Goal: Task Accomplishment & Management: Manage account settings

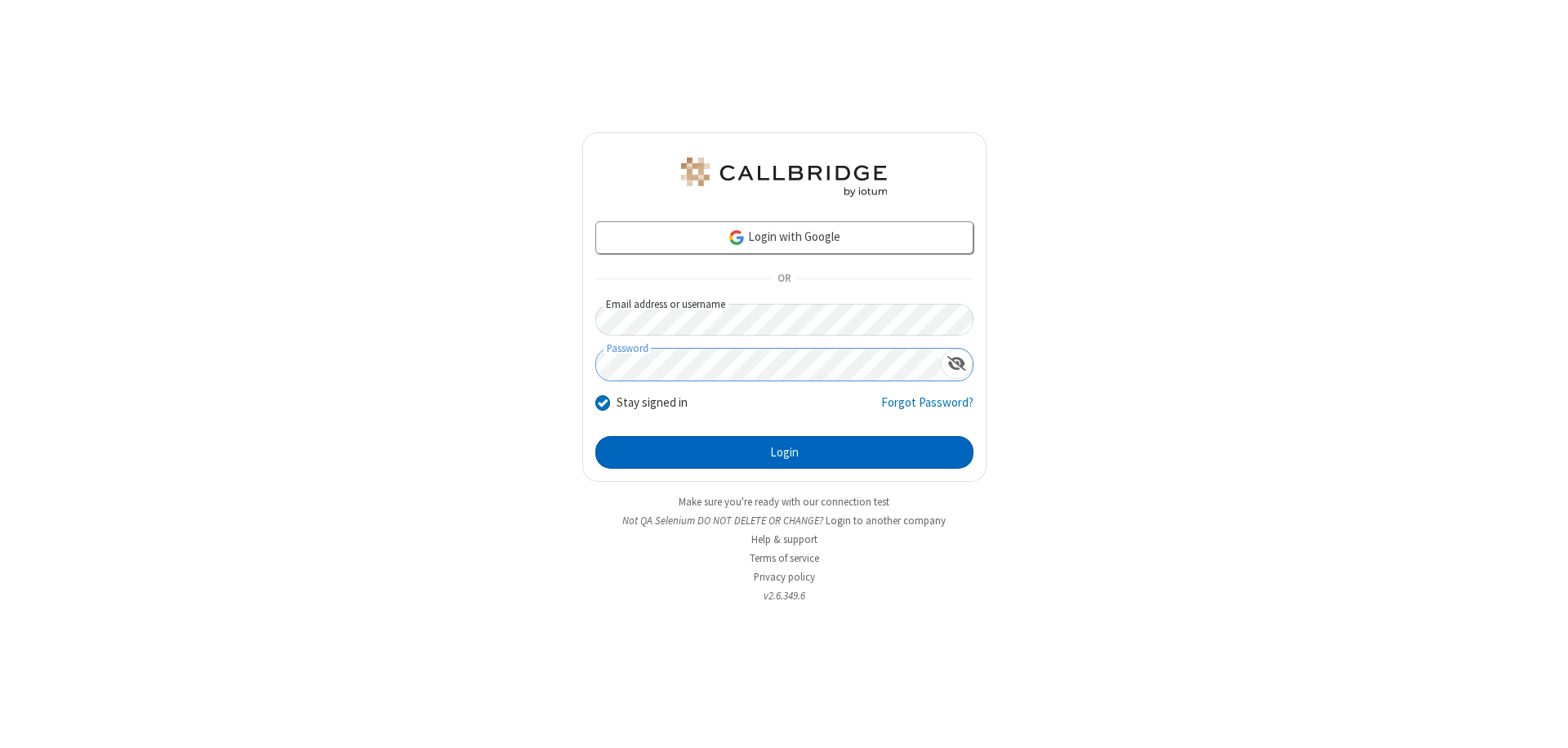
click at [784, 452] on button "Login" at bounding box center [784, 452] width 378 height 33
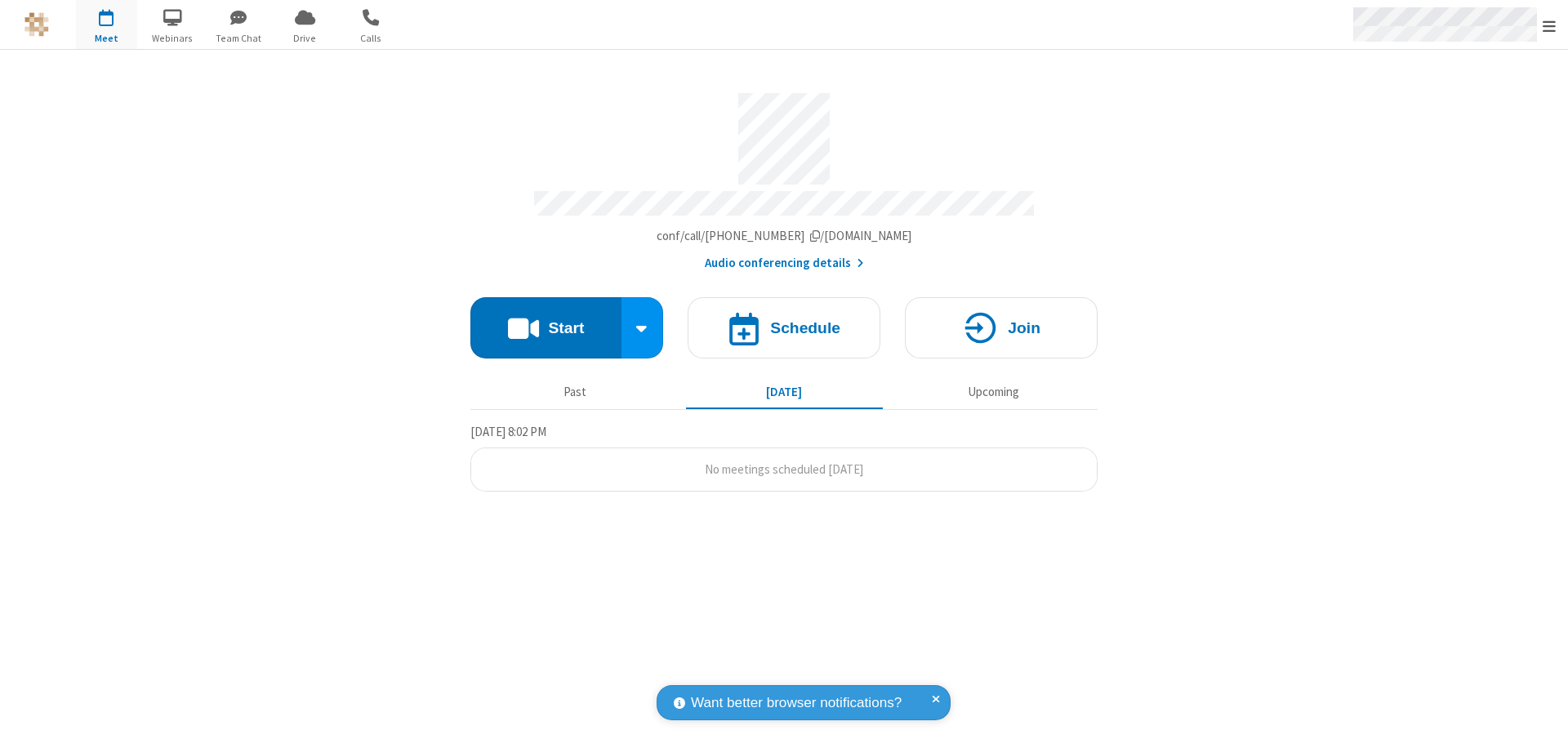
click at [1549, 25] on span "Open menu" at bounding box center [1549, 26] width 13 height 16
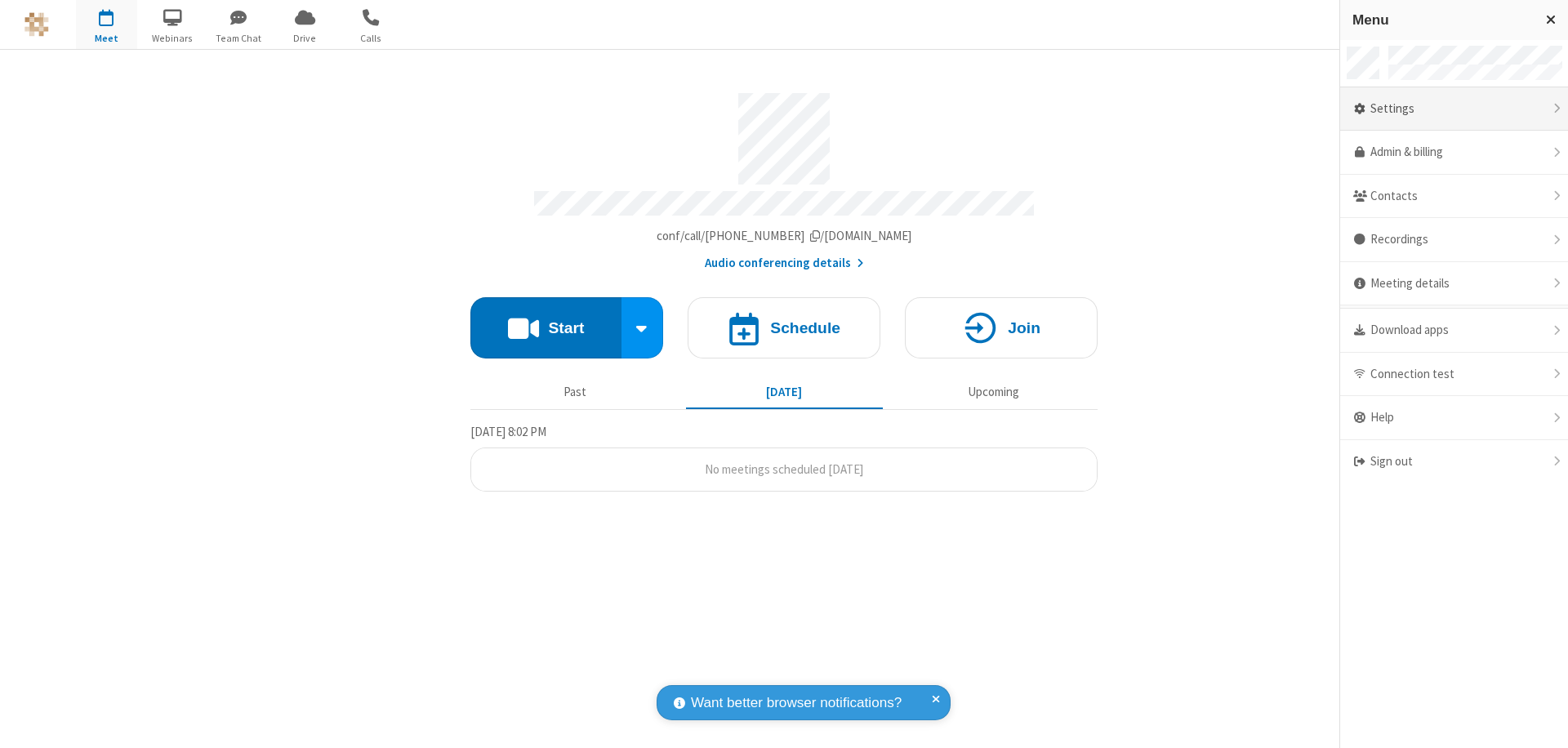
click at [1454, 108] on div "Settings" at bounding box center [1454, 109] width 228 height 44
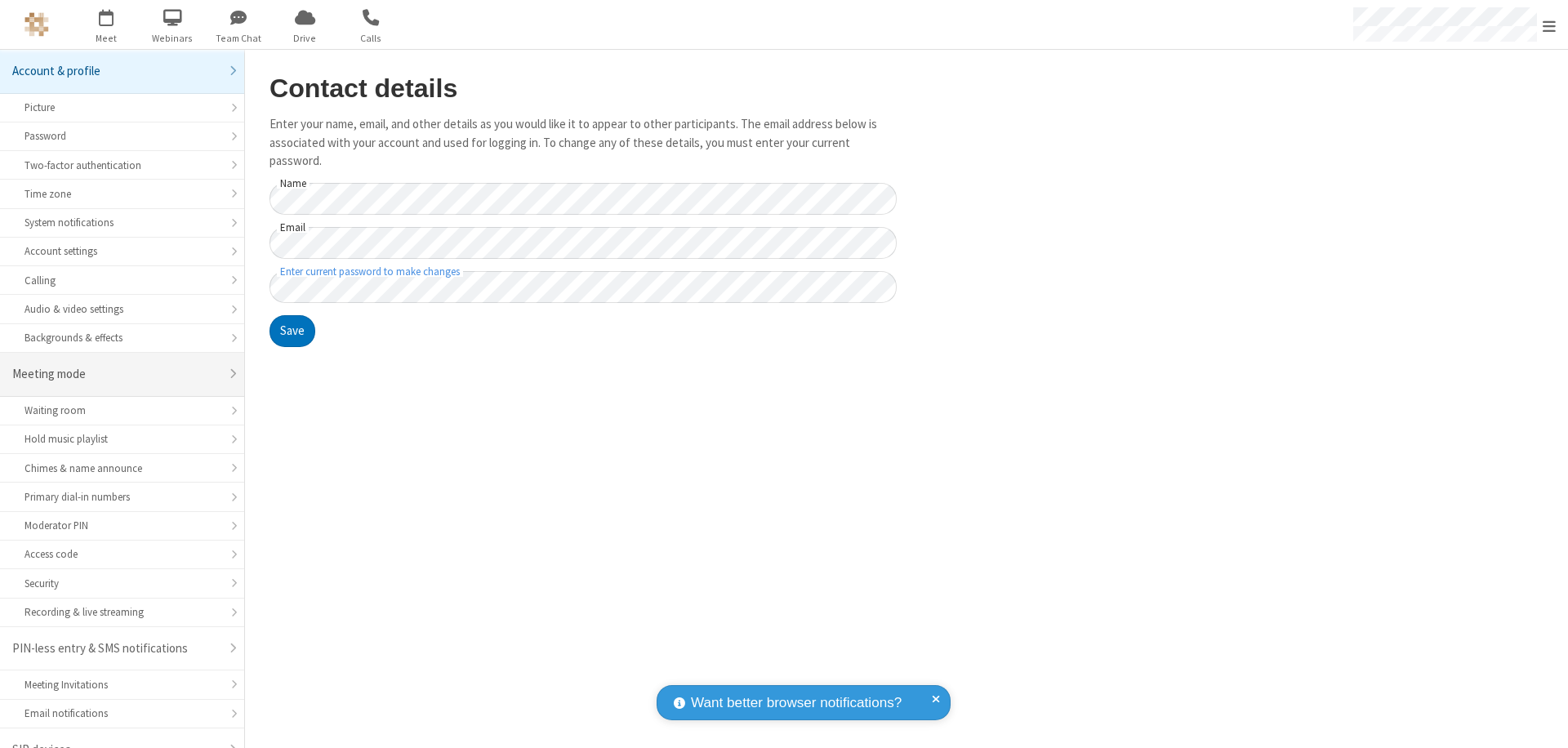
click at [116, 365] on div "Meeting mode" at bounding box center [116, 374] width 207 height 19
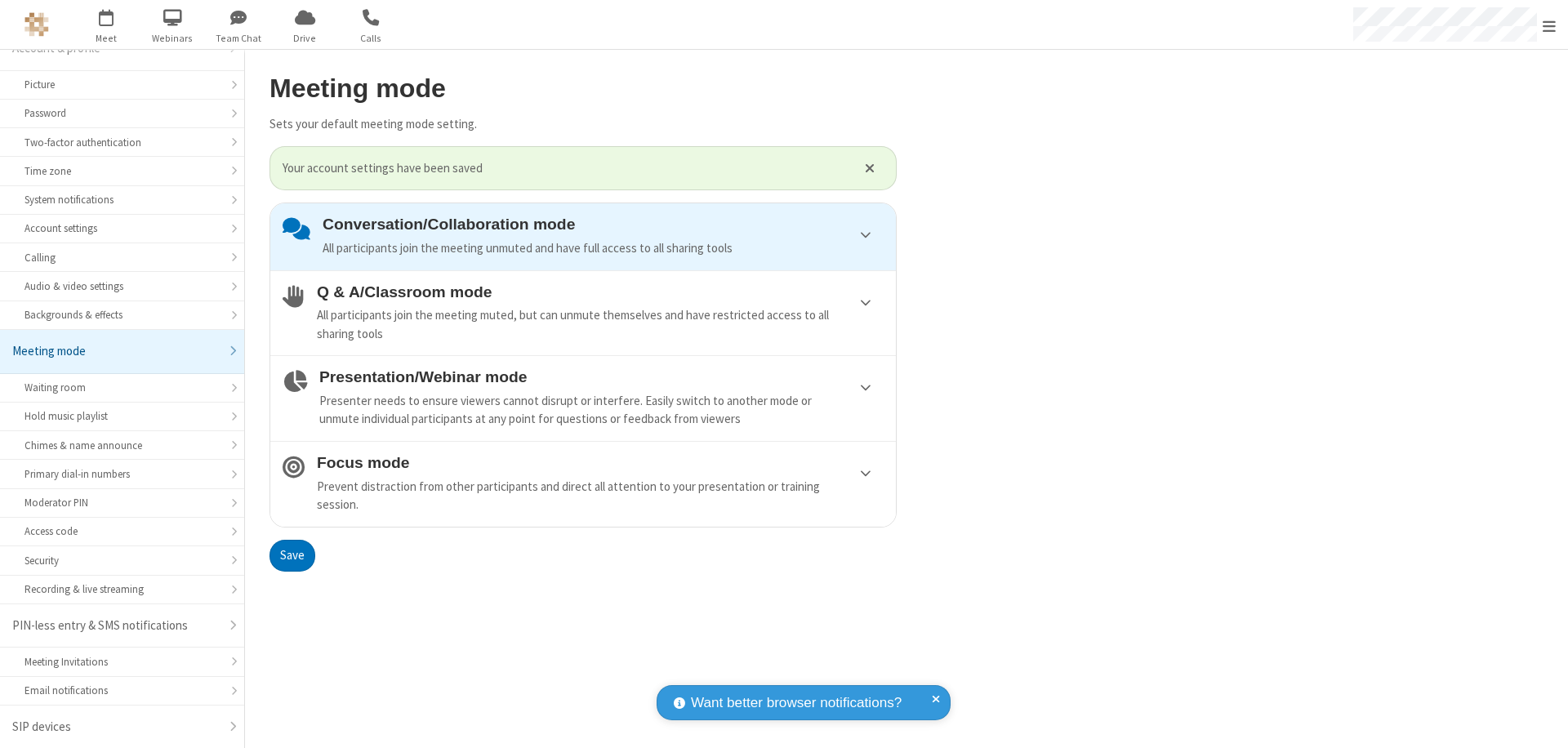
click at [583, 236] on div "Conversation/Collaboration mode All participants join the meeting unmuted and h…" at bounding box center [603, 236] width 561 height 42
click at [292, 555] on button "Save" at bounding box center [292, 555] width 45 height 33
click at [1549, 25] on span "Open menu" at bounding box center [1549, 26] width 13 height 16
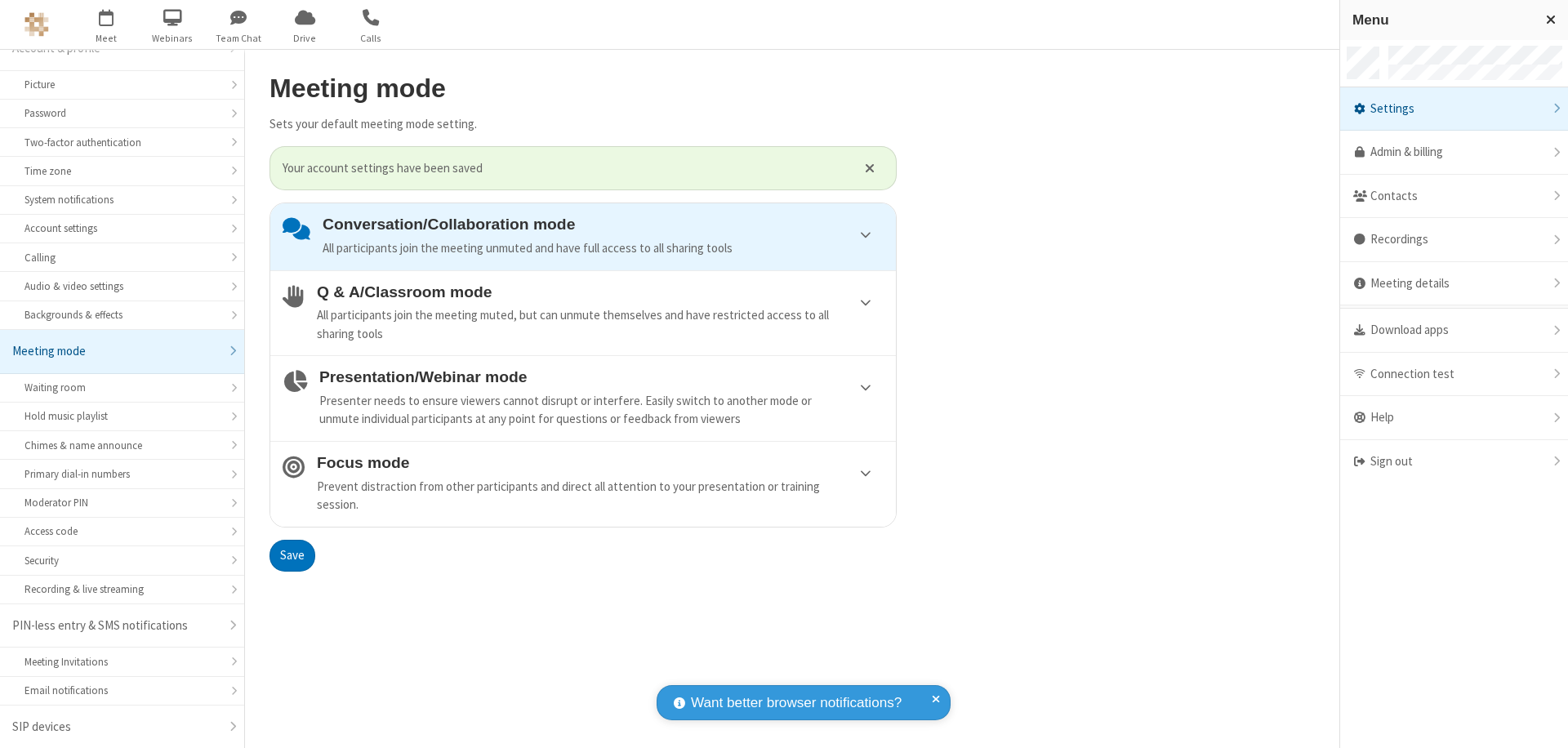
click at [1454, 461] on div "Sign out" at bounding box center [1454, 461] width 228 height 44
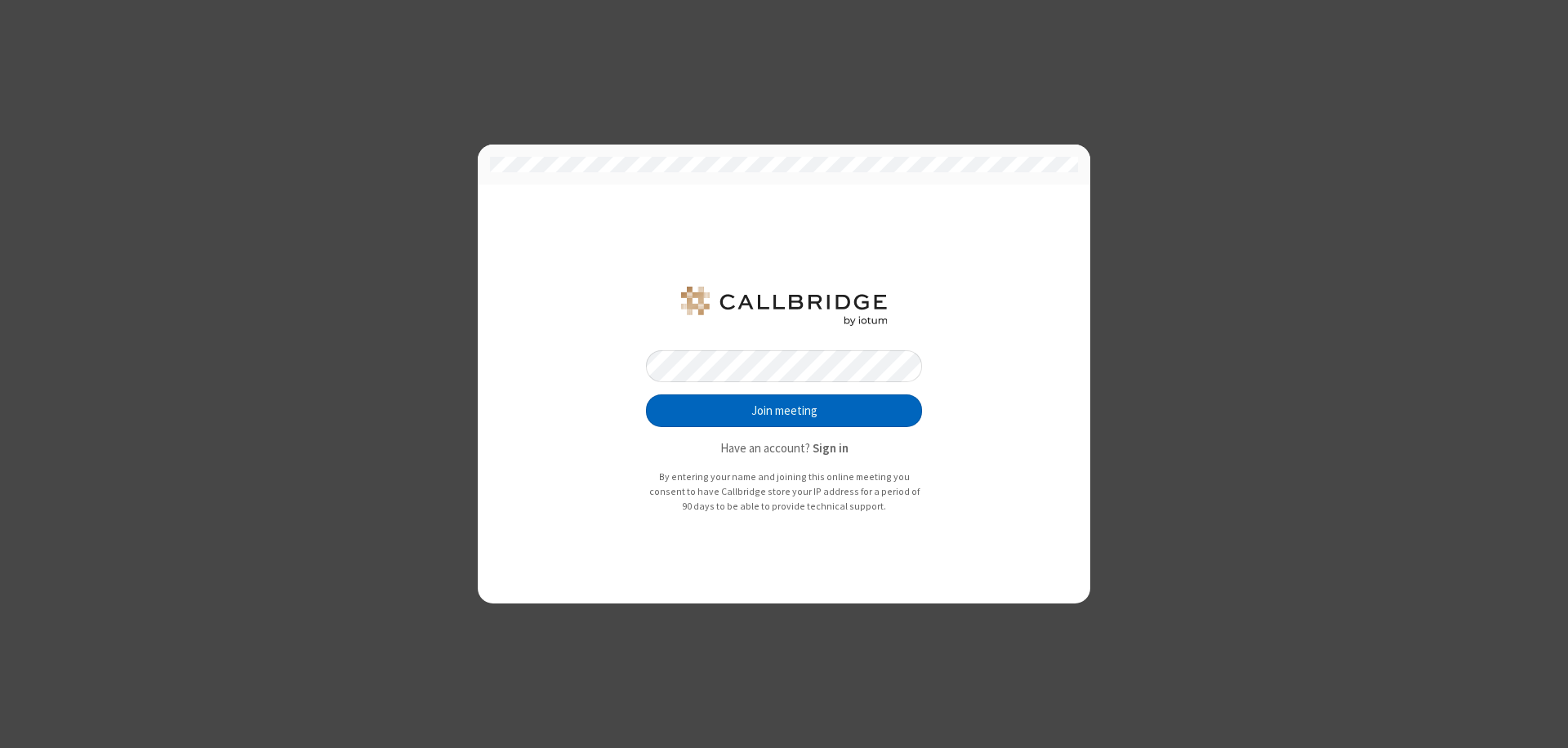
click at [784, 410] on button "Join meeting" at bounding box center [784, 410] width 276 height 33
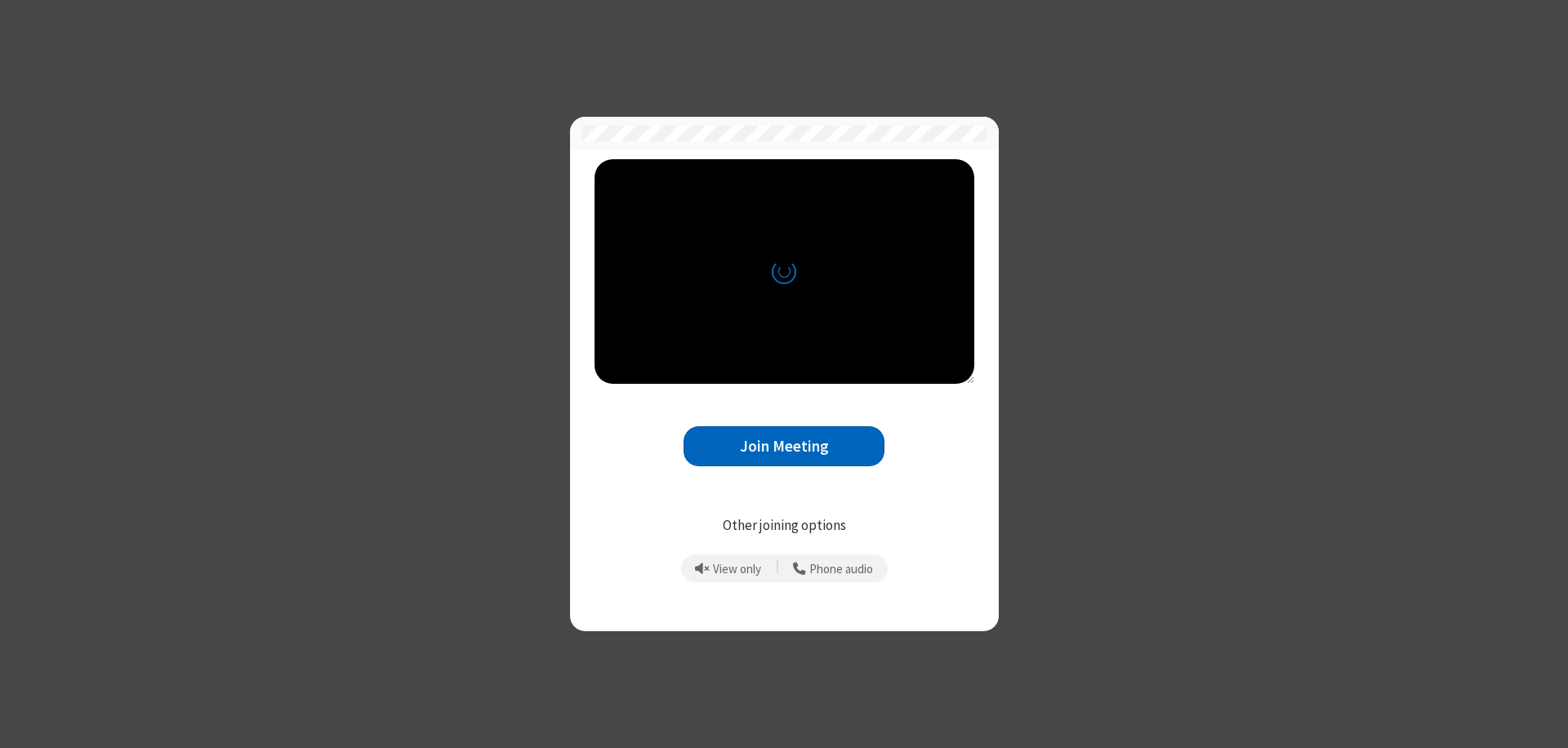
click at [784, 446] on button "Join Meeting" at bounding box center [784, 446] width 201 height 40
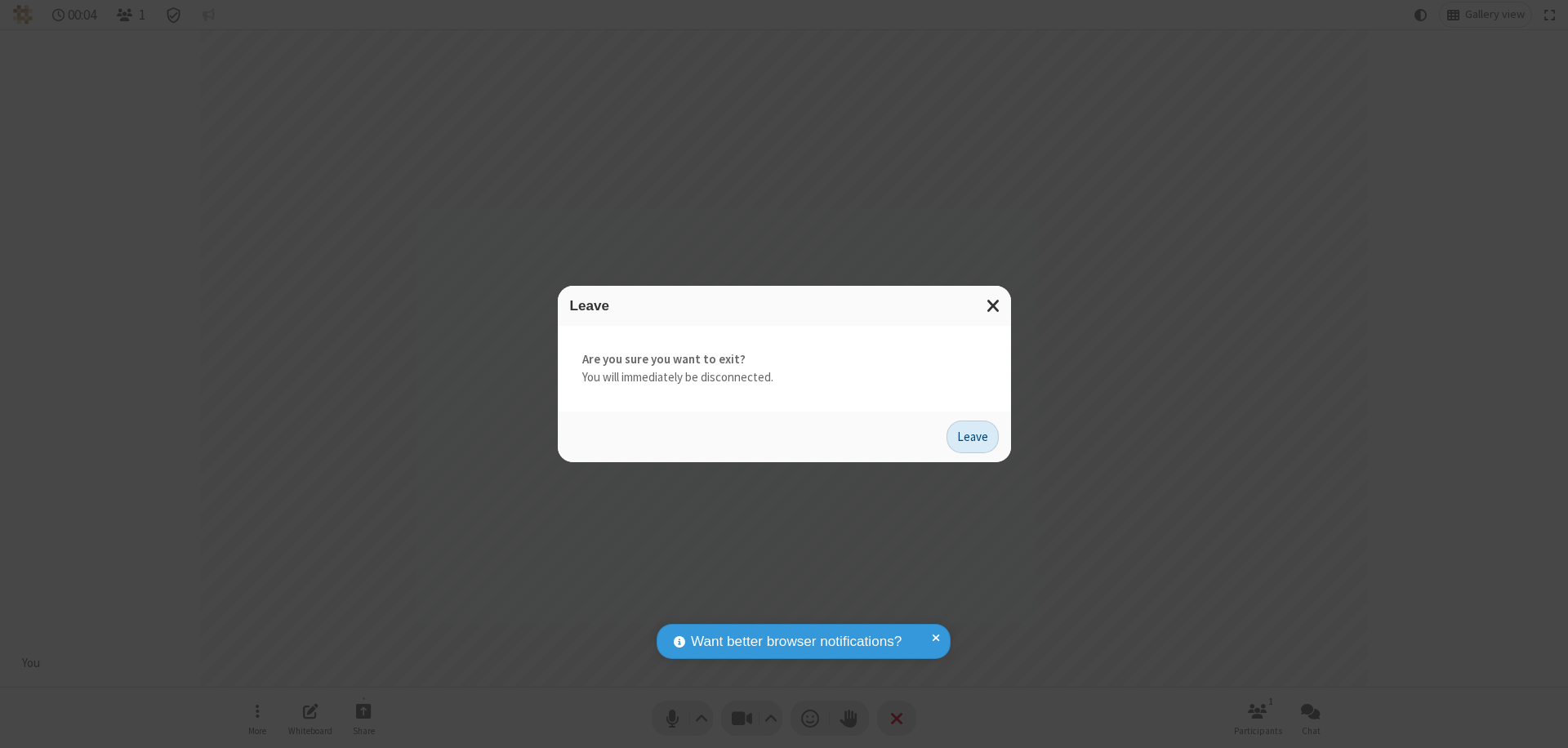
click at [972, 436] on button "Leave" at bounding box center [972, 436] width 52 height 33
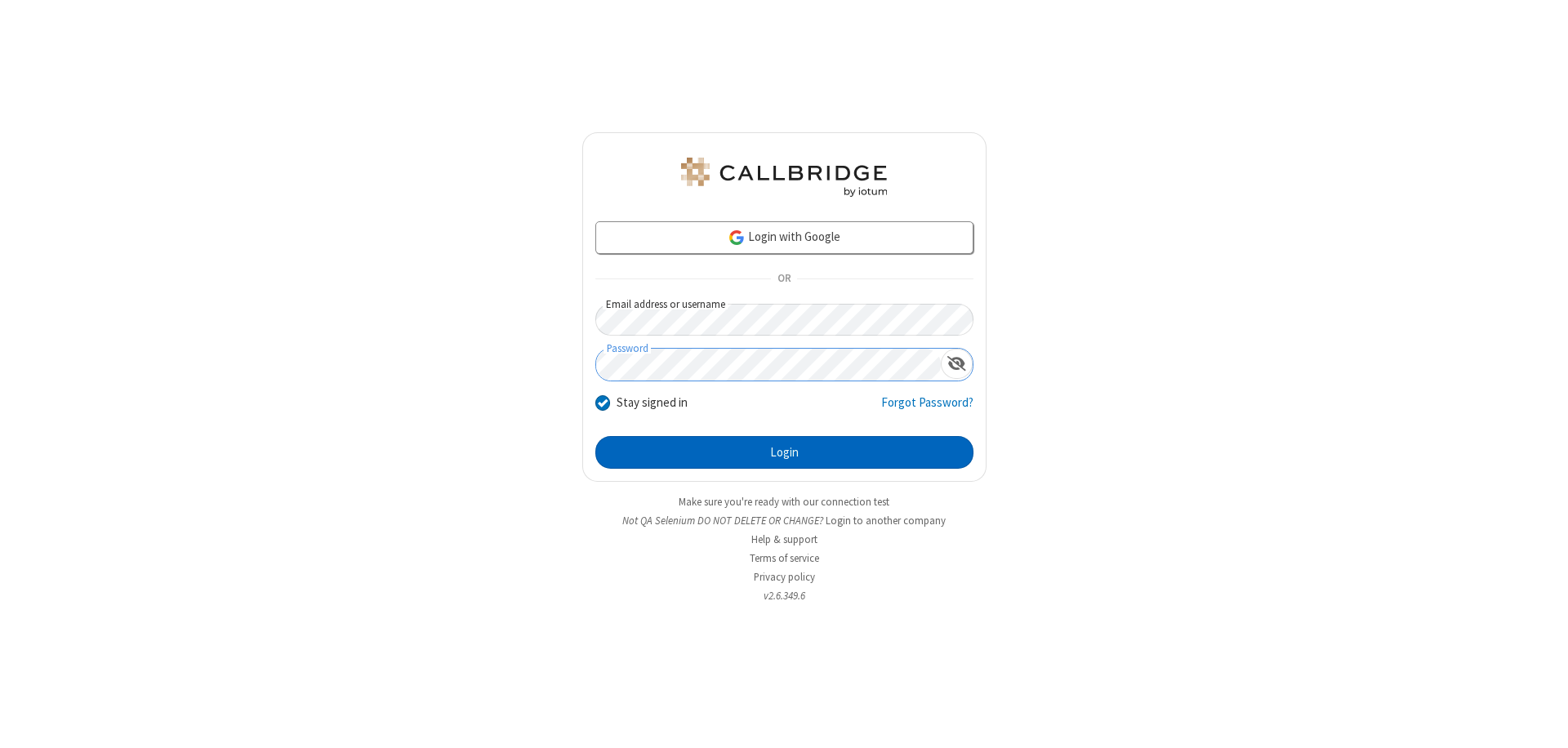
click at [784, 452] on button "Login" at bounding box center [784, 452] width 378 height 33
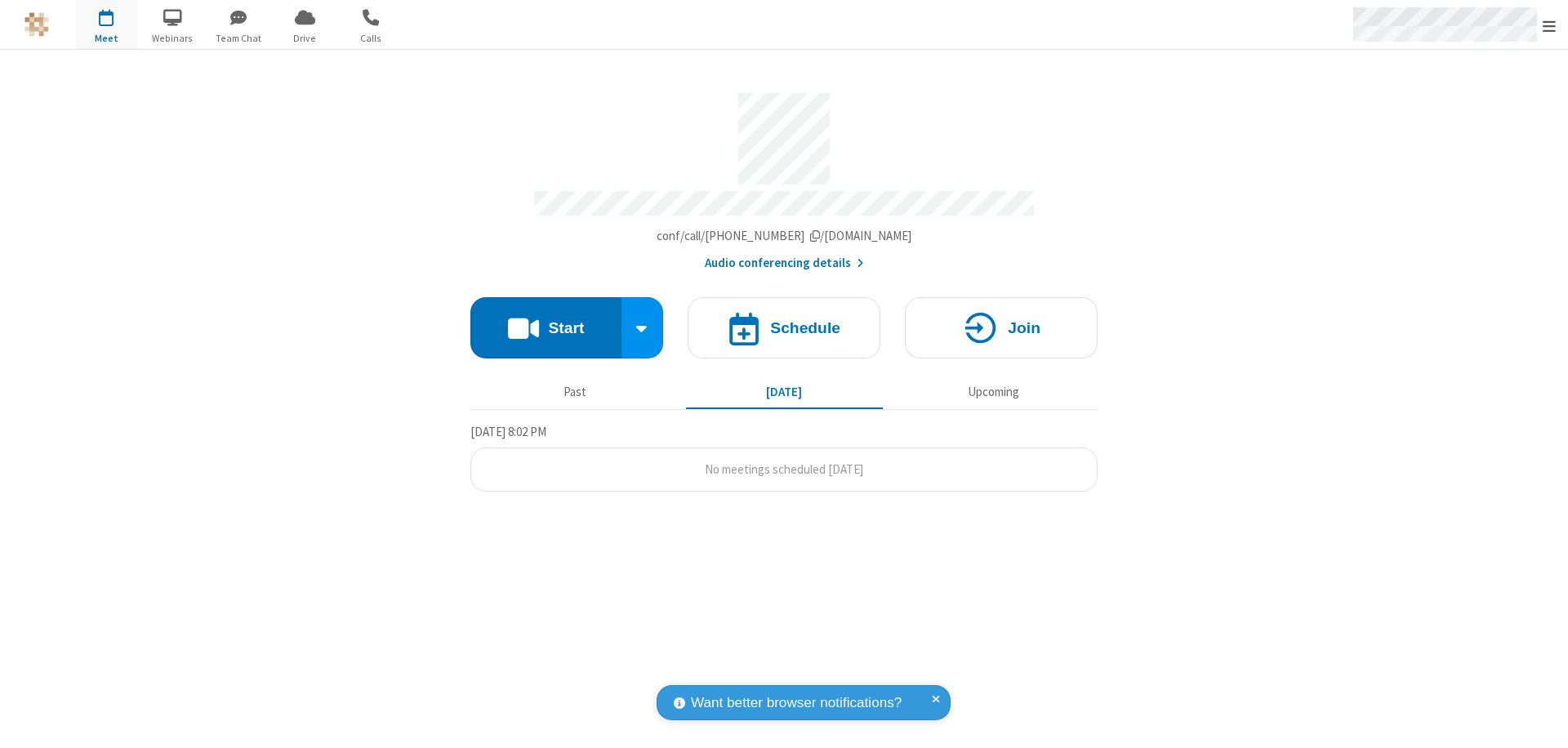
click at [1549, 25] on span "Open menu" at bounding box center [1549, 26] width 13 height 16
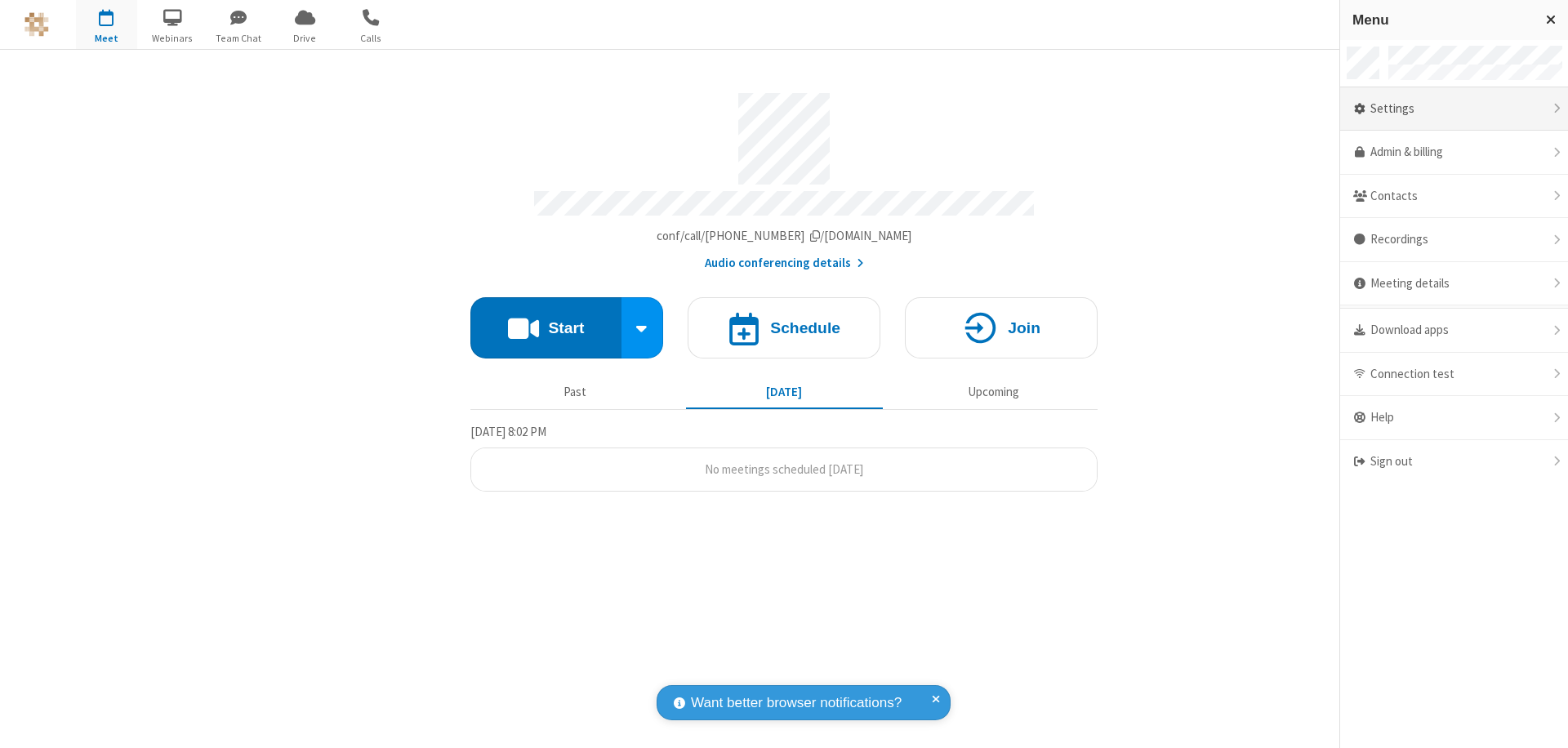
click at [1454, 108] on div "Settings" at bounding box center [1454, 109] width 228 height 44
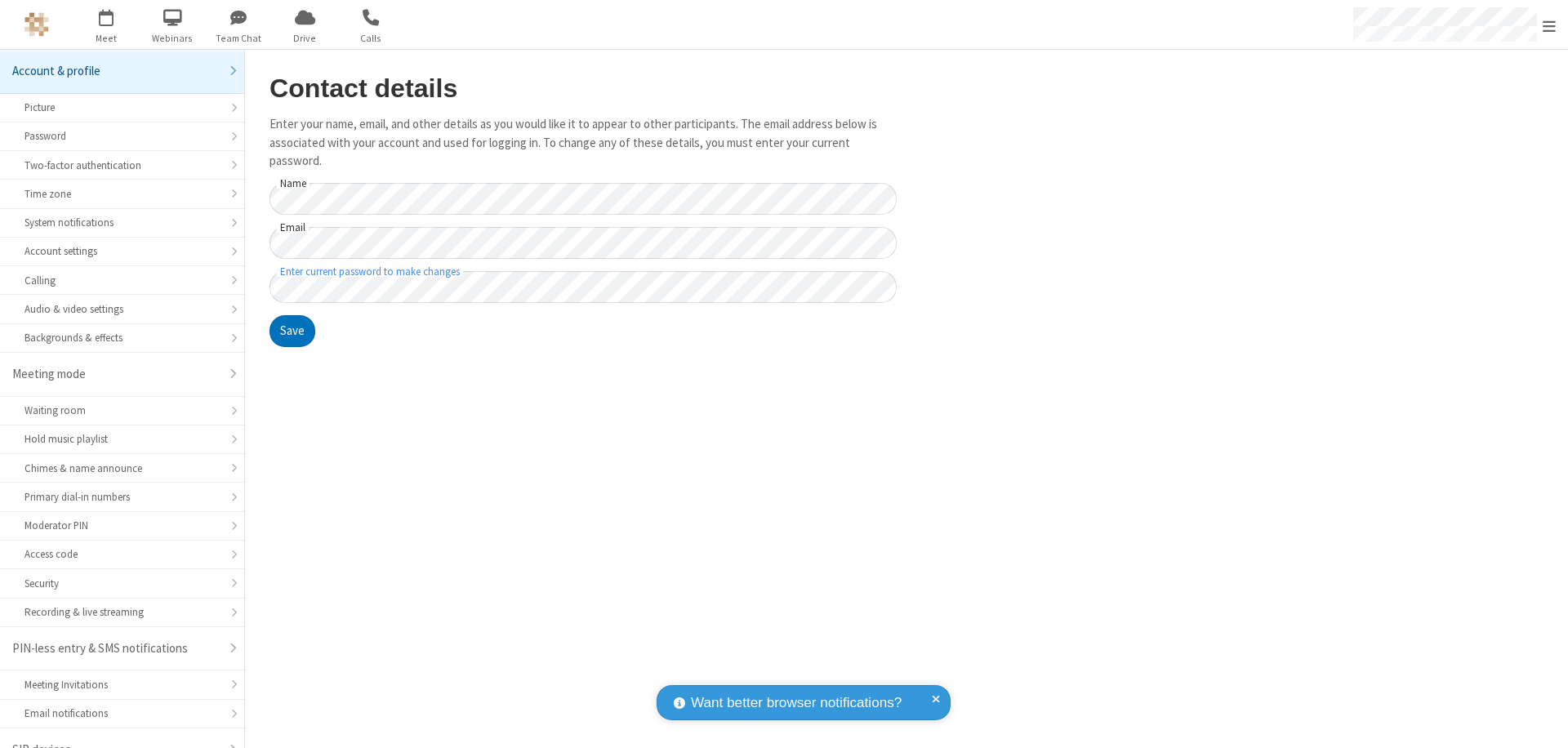
scroll to position [23, 0]
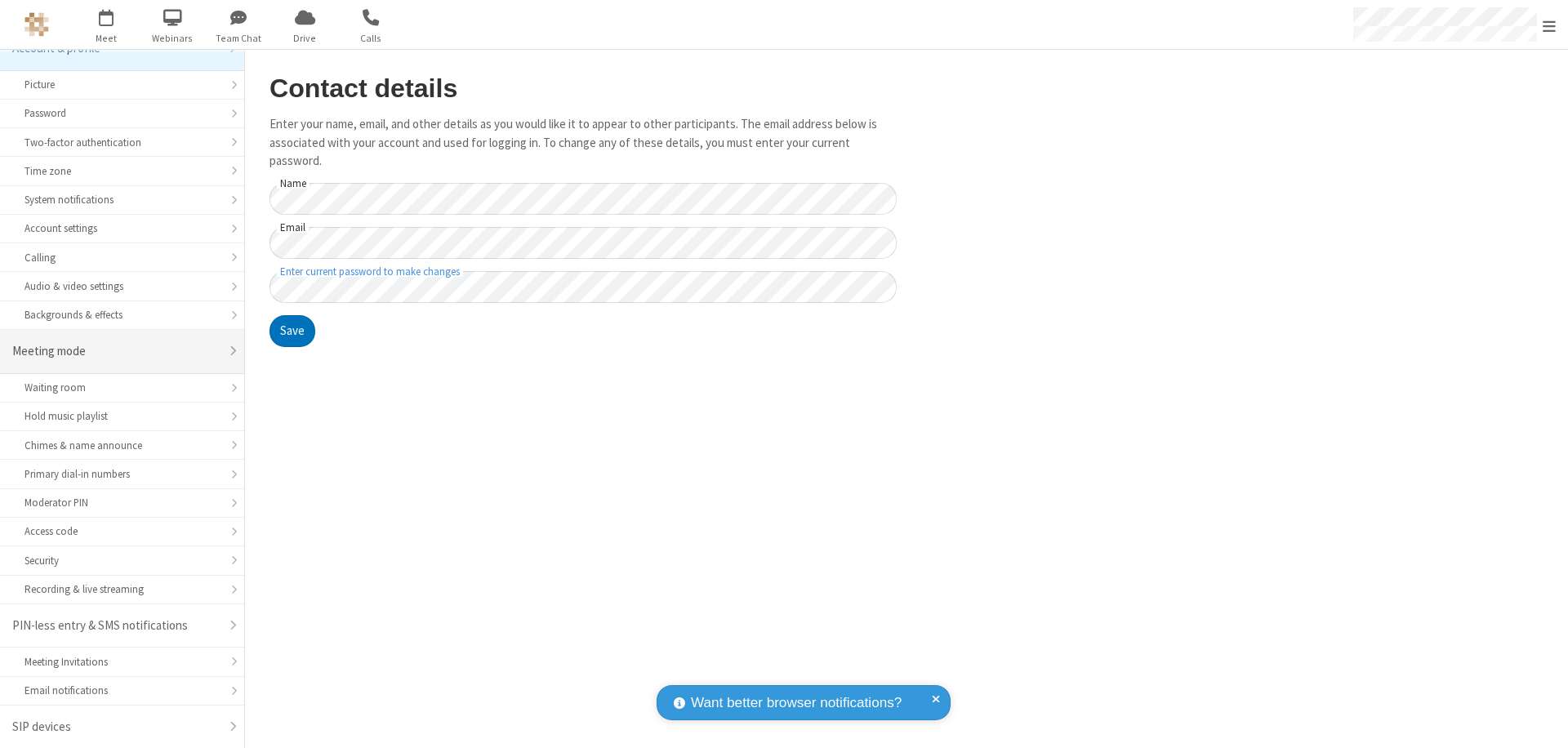
click at [116, 351] on div "Meeting mode" at bounding box center [116, 351] width 207 height 19
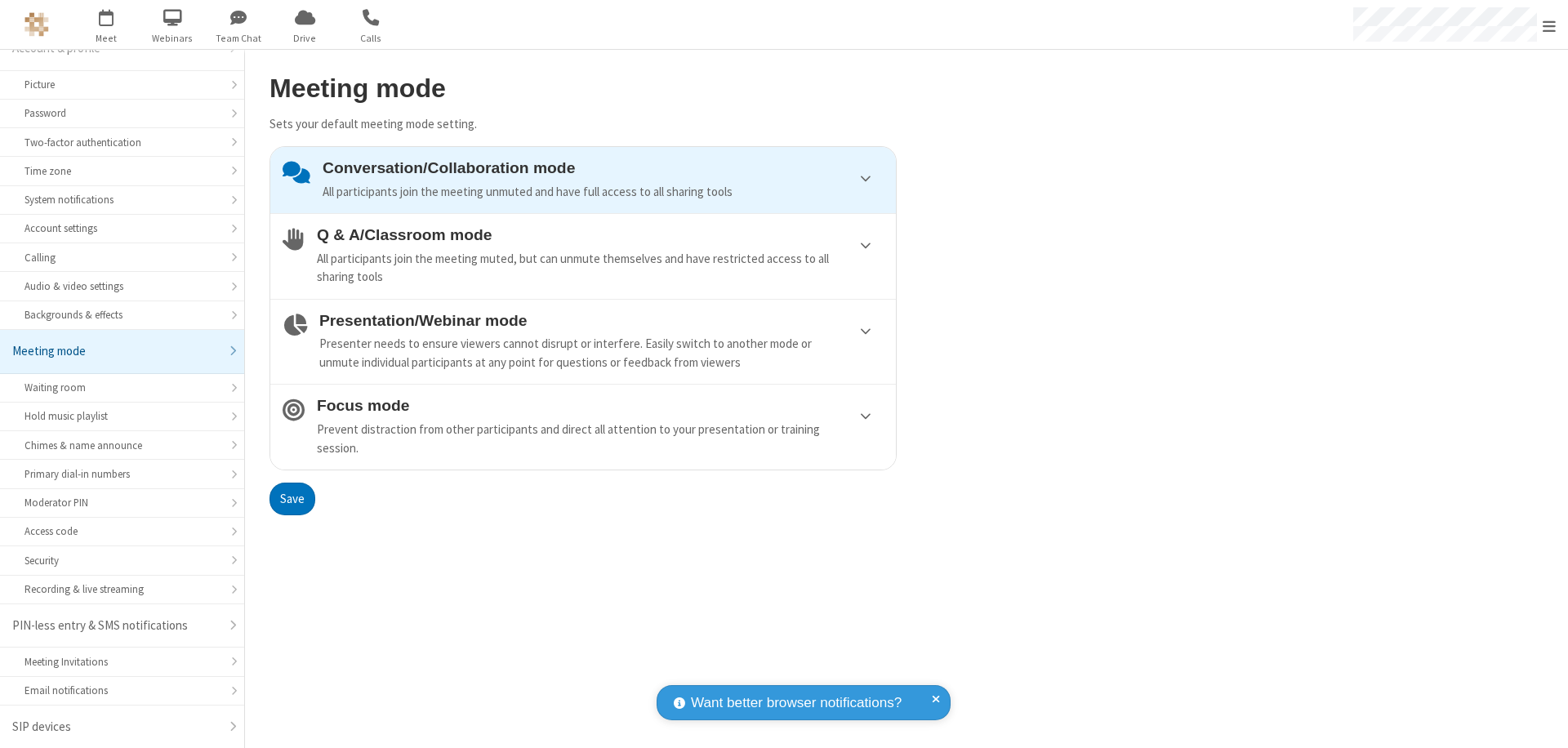
click at [583, 179] on div "Conversation/Collaboration mode All participants join the meeting unmuted and h…" at bounding box center [603, 179] width 561 height 42
click at [292, 498] on button "Save" at bounding box center [292, 498] width 45 height 33
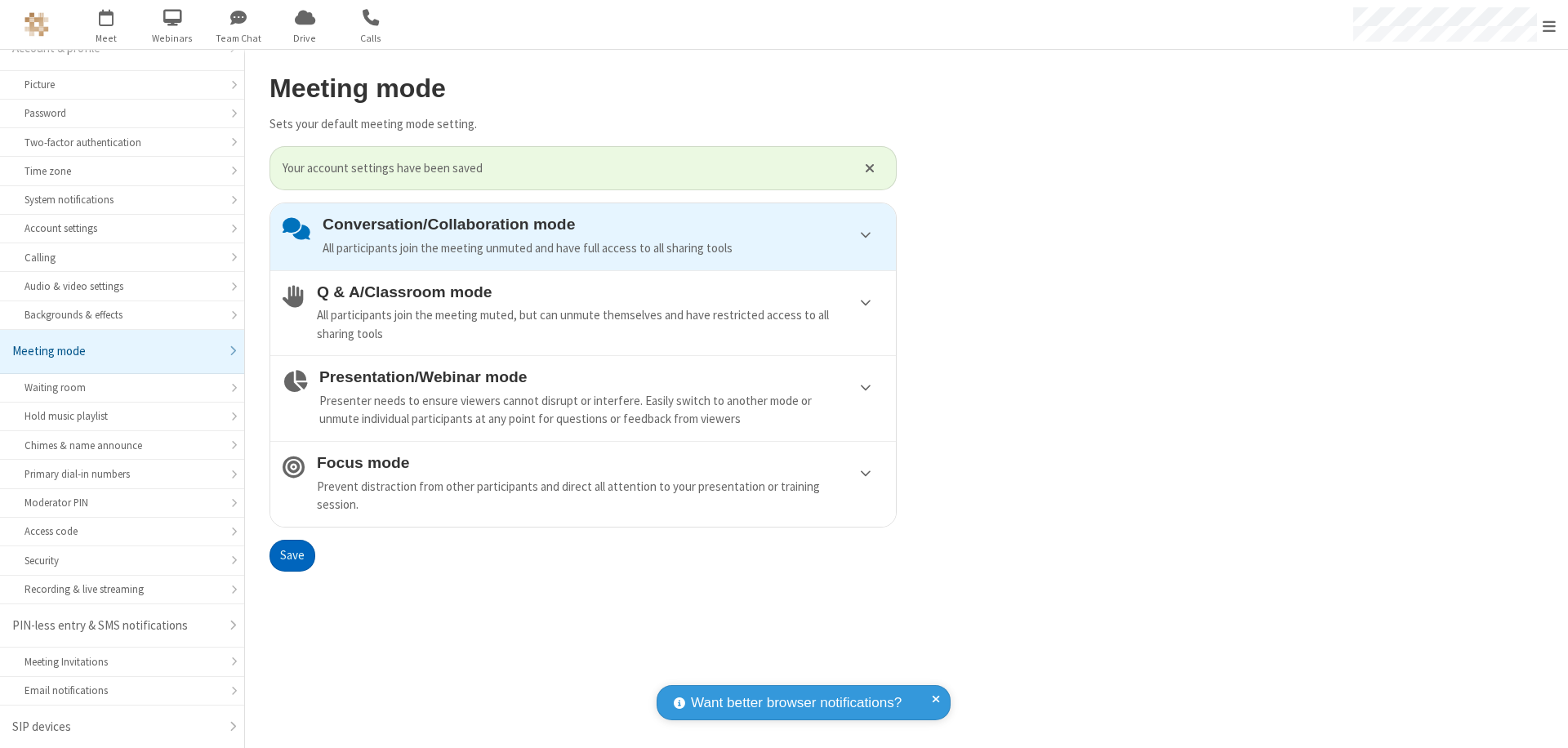
click at [1549, 25] on span "Open menu" at bounding box center [1549, 26] width 13 height 16
